Goal: Browse casually

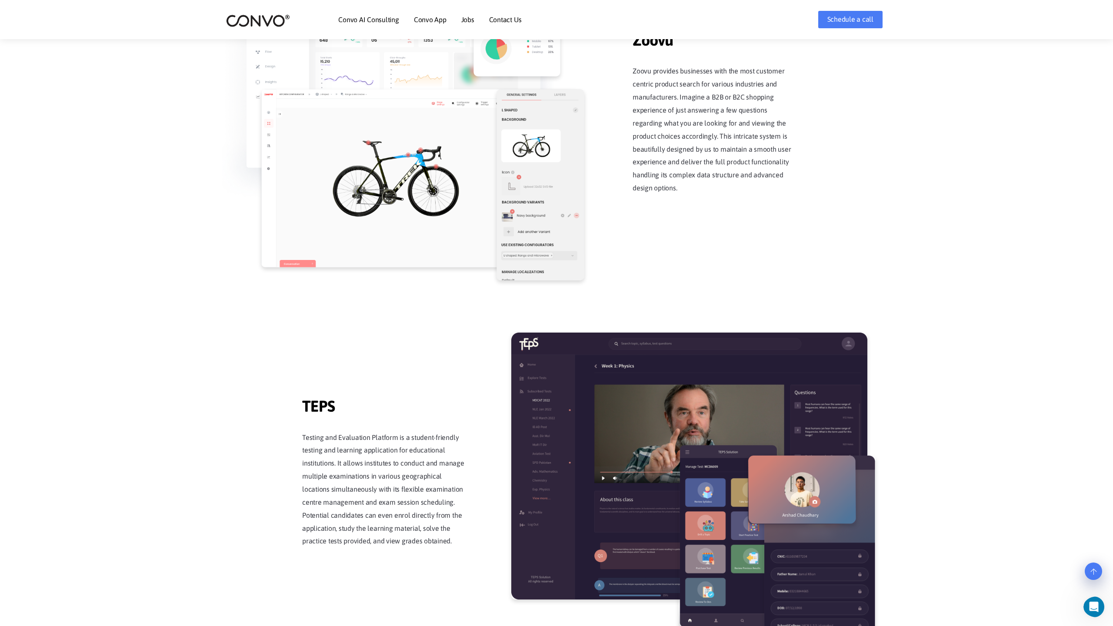
scroll to position [1705, 0]
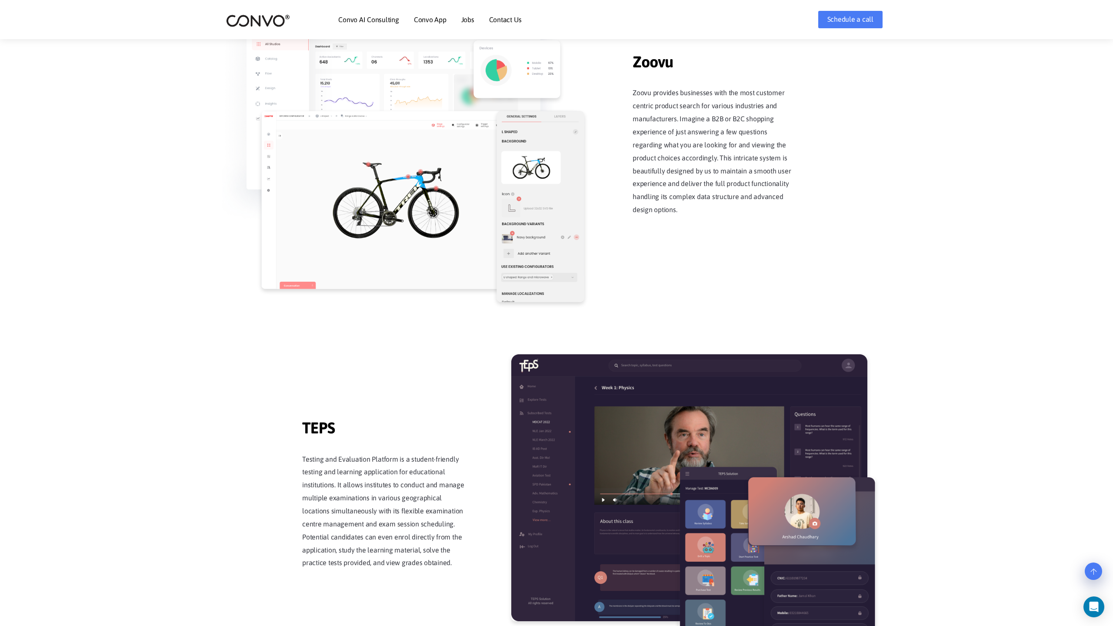
scroll to position [1703, 0]
